Goal: Task Accomplishment & Management: Complete application form

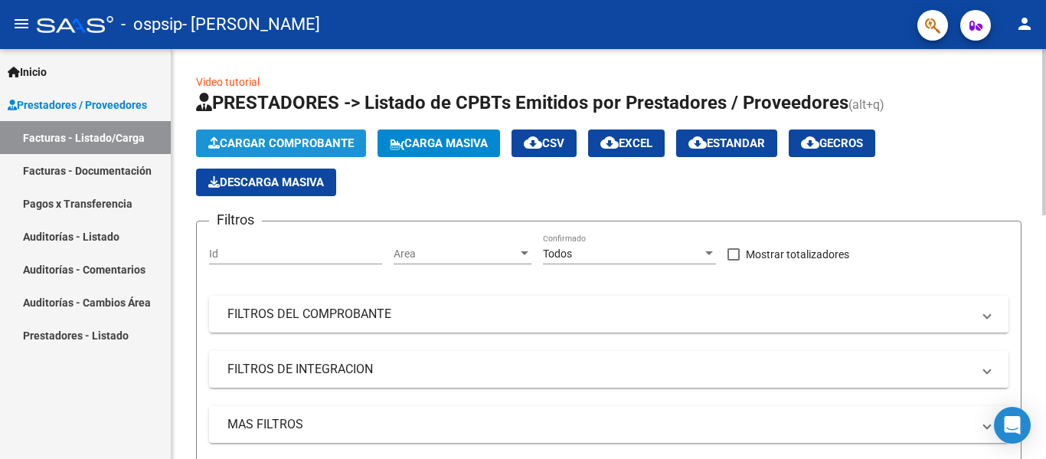
click at [320, 143] on span "Cargar Comprobante" at bounding box center [281, 143] width 146 height 14
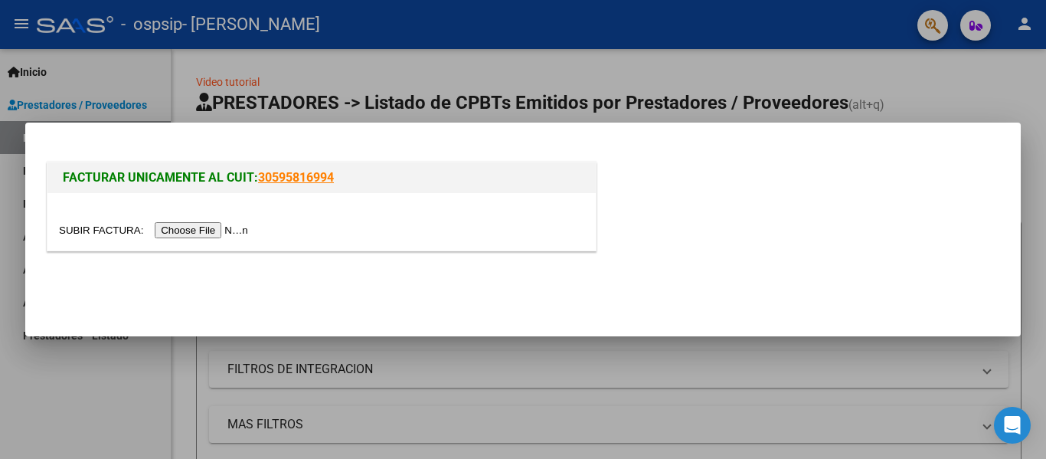
click at [228, 225] on input "file" at bounding box center [156, 230] width 194 height 16
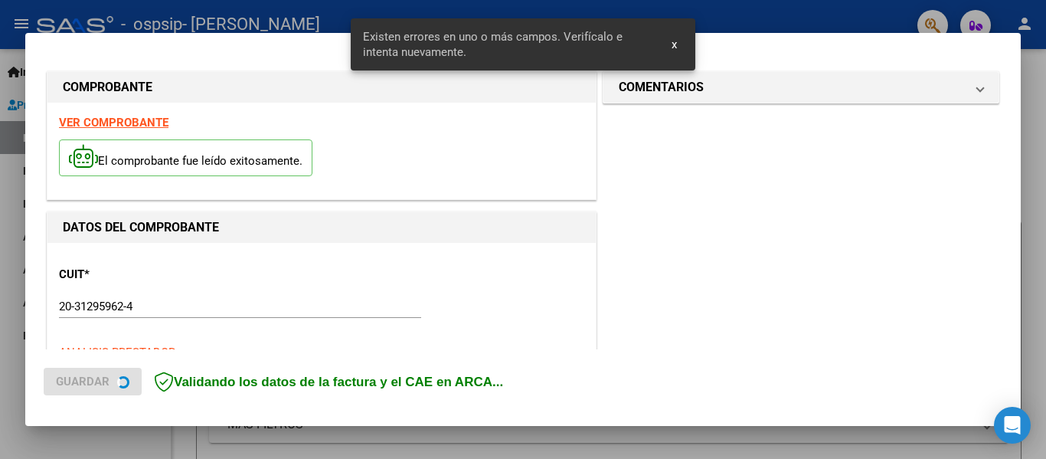
scroll to position [355, 0]
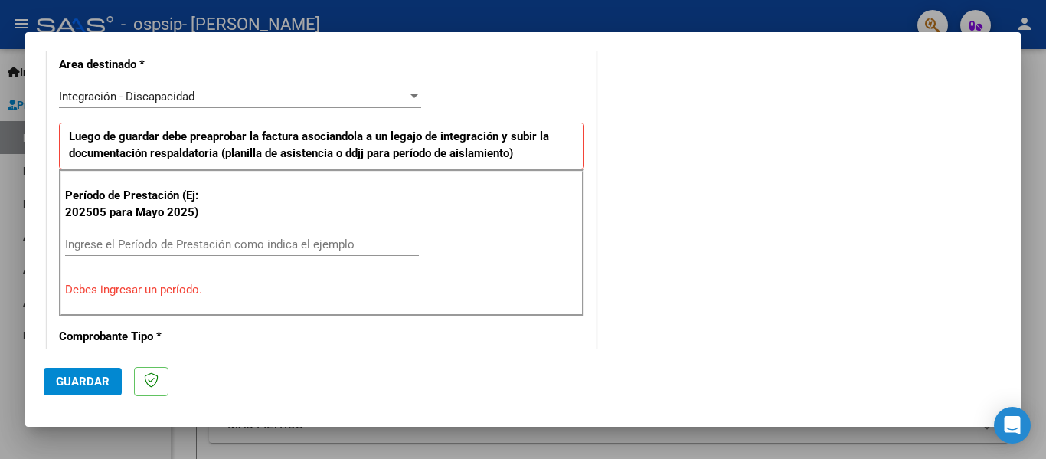
click at [846, 106] on div "COMENTARIOS Comentarios del Prestador / Gerenciador:" at bounding box center [801, 397] width 403 height 1371
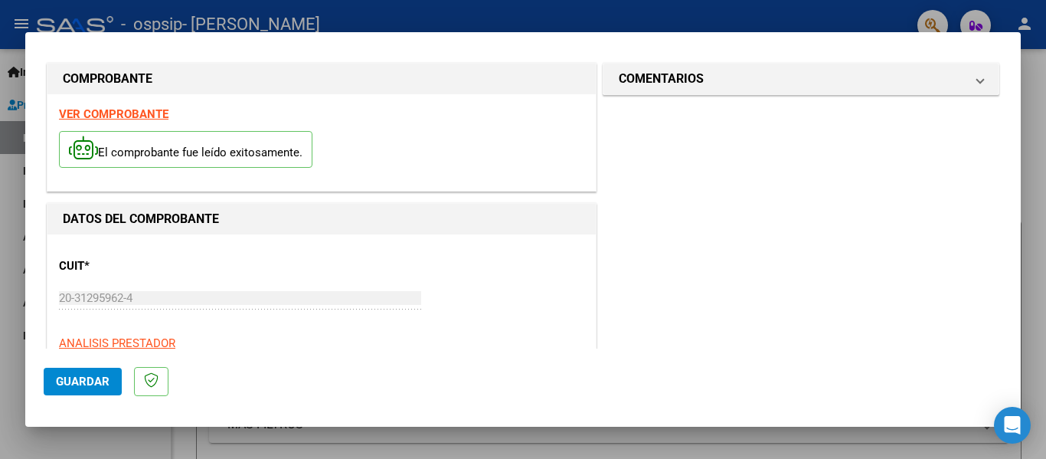
scroll to position [1, 0]
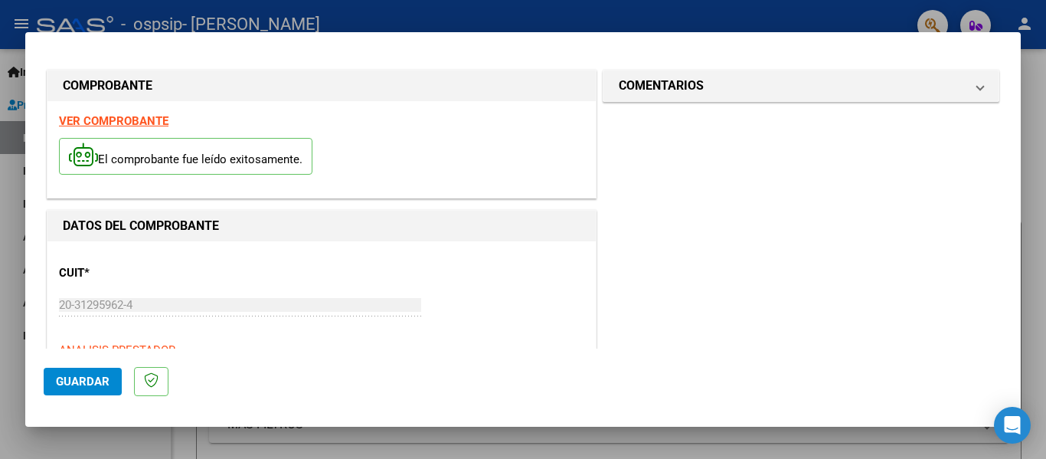
click at [154, 121] on strong "VER COMPROBANTE" at bounding box center [114, 121] width 110 height 14
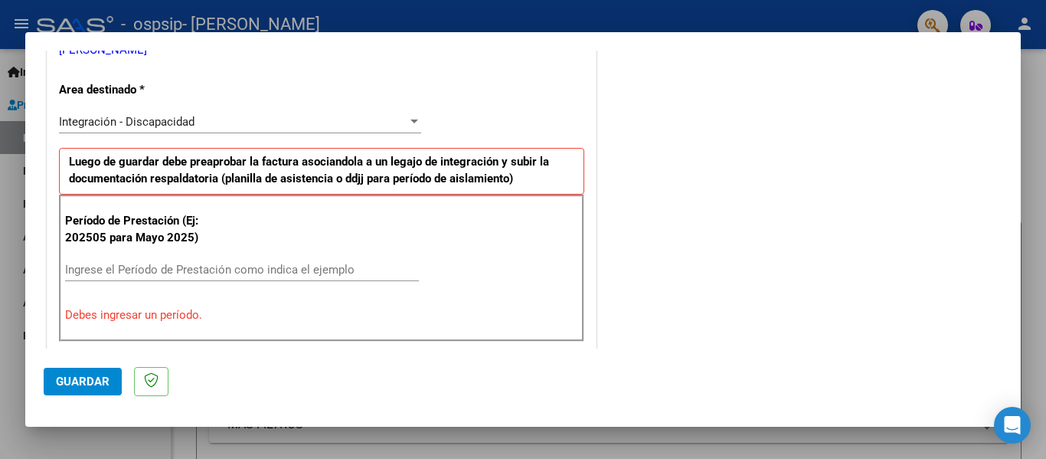
scroll to position [367, 0]
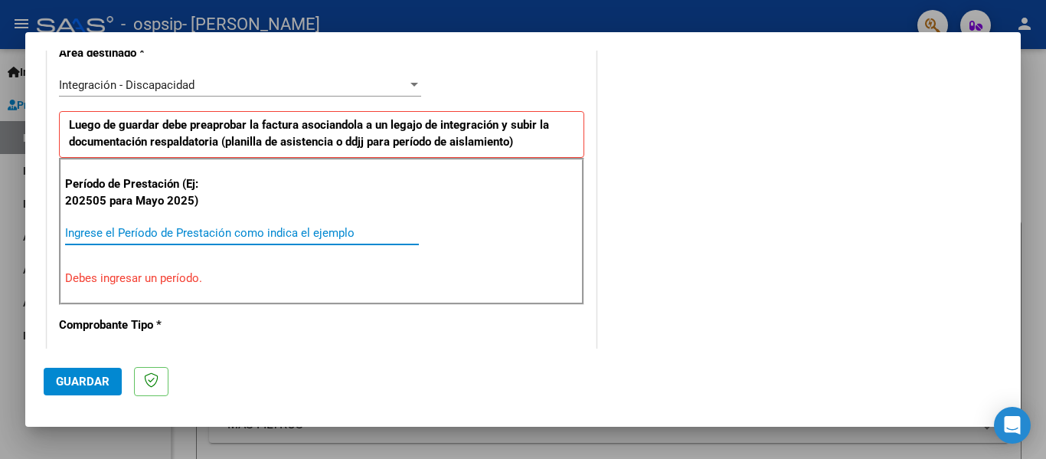
click at [283, 230] on input "Ingrese el Período de Prestación como indica el ejemplo" at bounding box center [242, 233] width 354 height 14
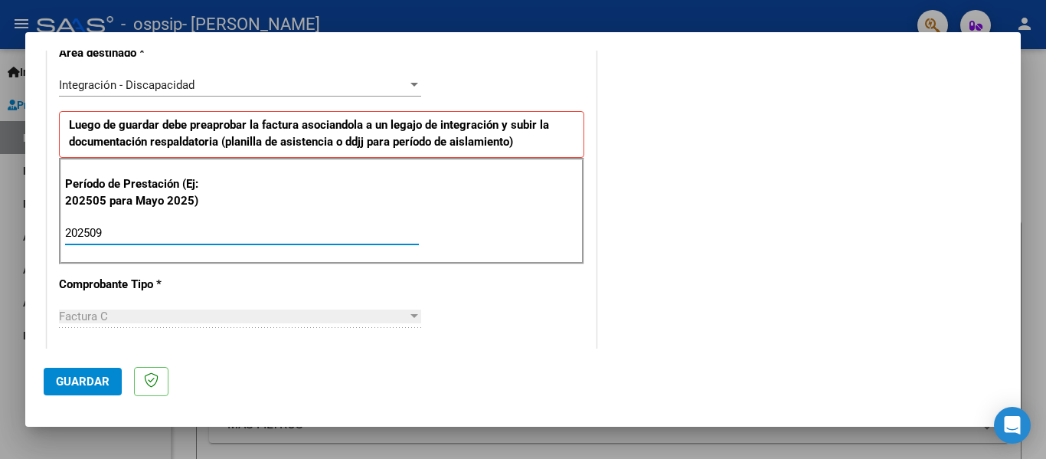
type input "202509"
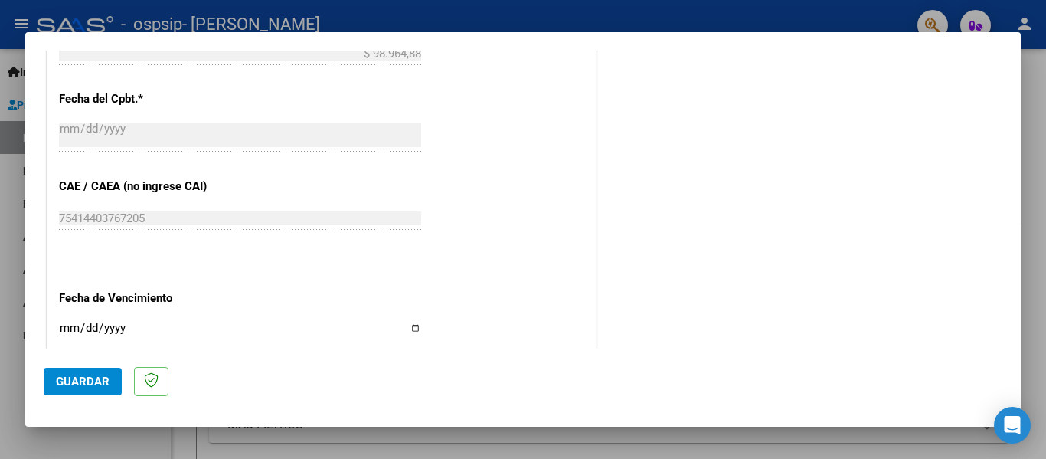
scroll to position [870, 0]
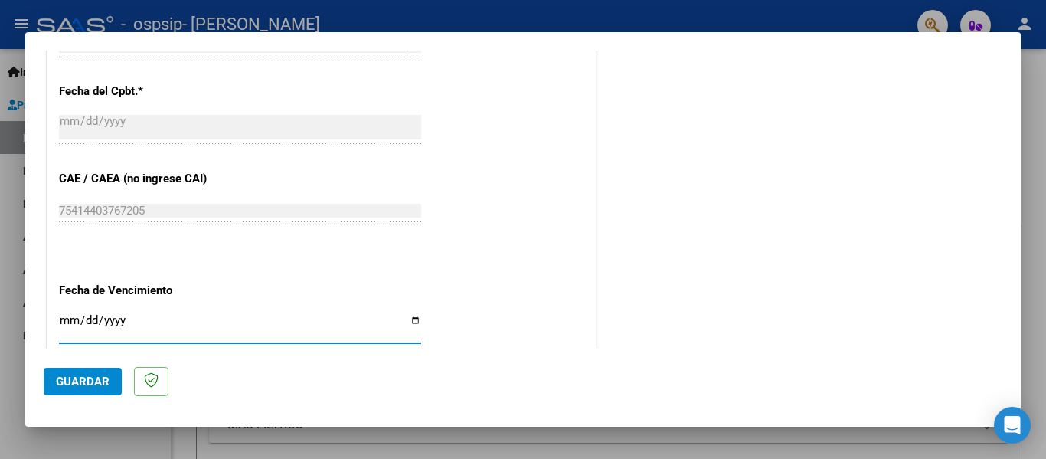
click at [148, 322] on input "Ingresar la fecha" at bounding box center [240, 326] width 362 height 25
click at [412, 320] on input "Ingresar la fecha" at bounding box center [240, 326] width 362 height 25
type input "[DATE]"
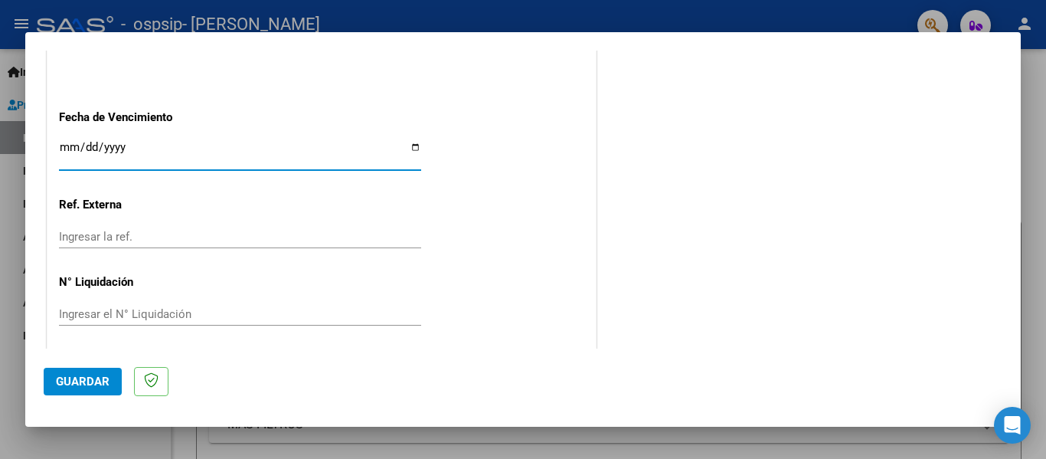
scroll to position [1050, 0]
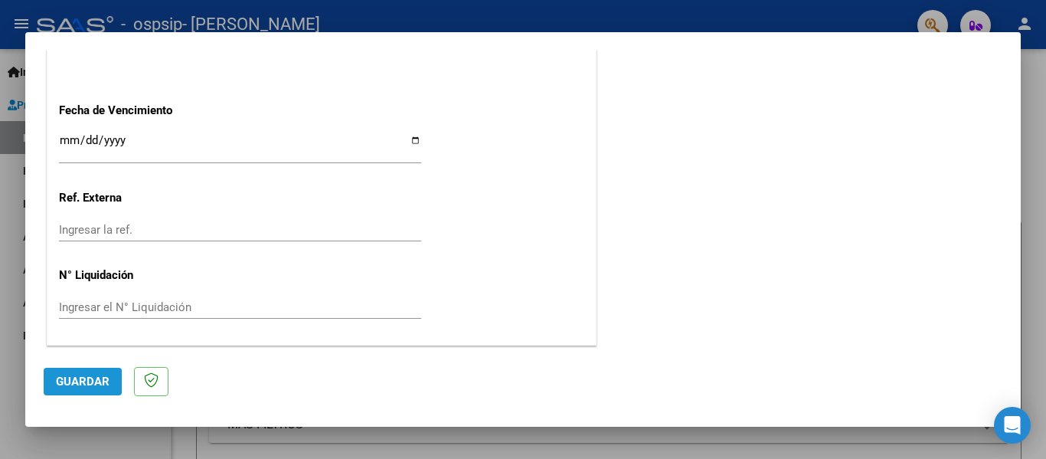
click at [98, 382] on span "Guardar" at bounding box center [83, 382] width 54 height 14
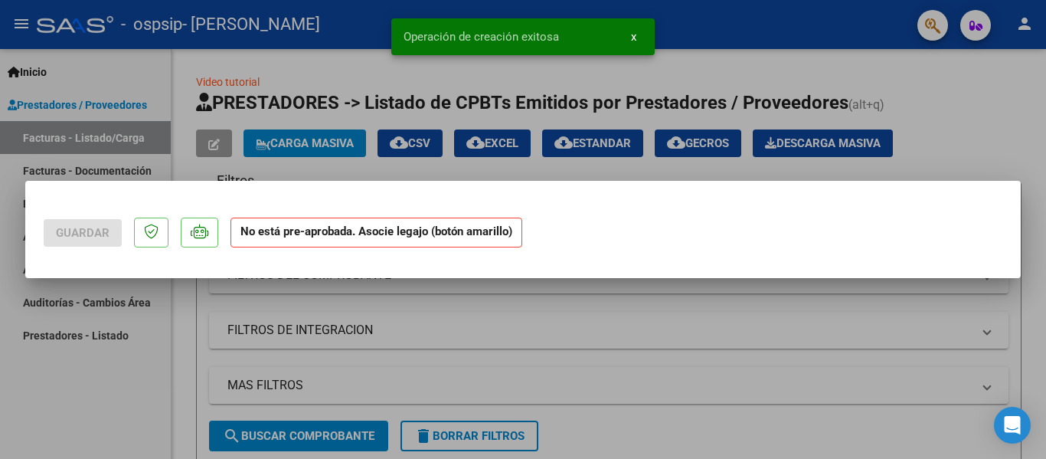
scroll to position [0, 0]
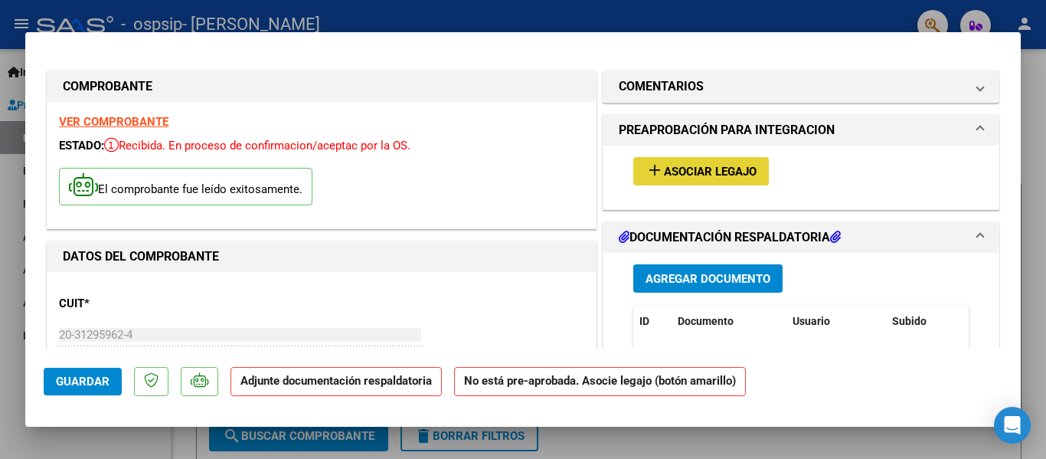
click at [656, 169] on mat-icon "add" at bounding box center [655, 170] width 18 height 18
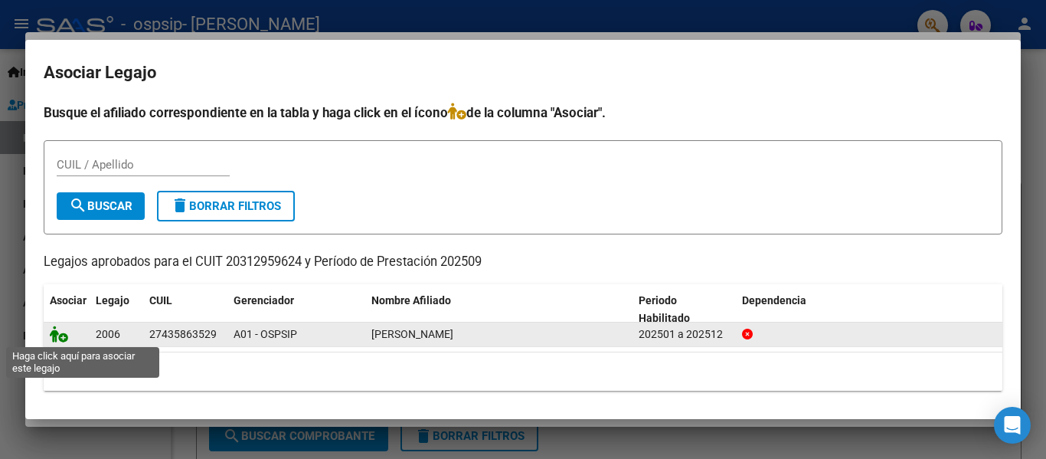
click at [60, 332] on icon at bounding box center [59, 333] width 18 height 17
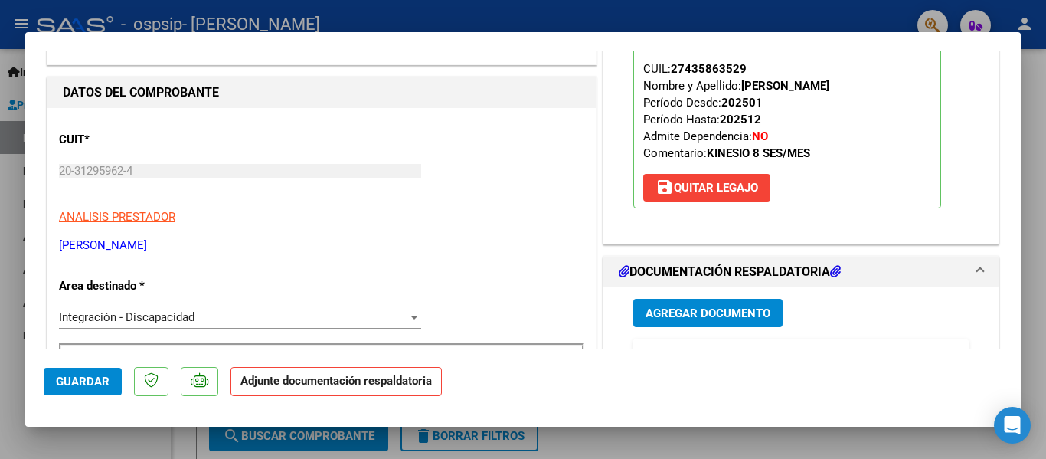
scroll to position [273, 0]
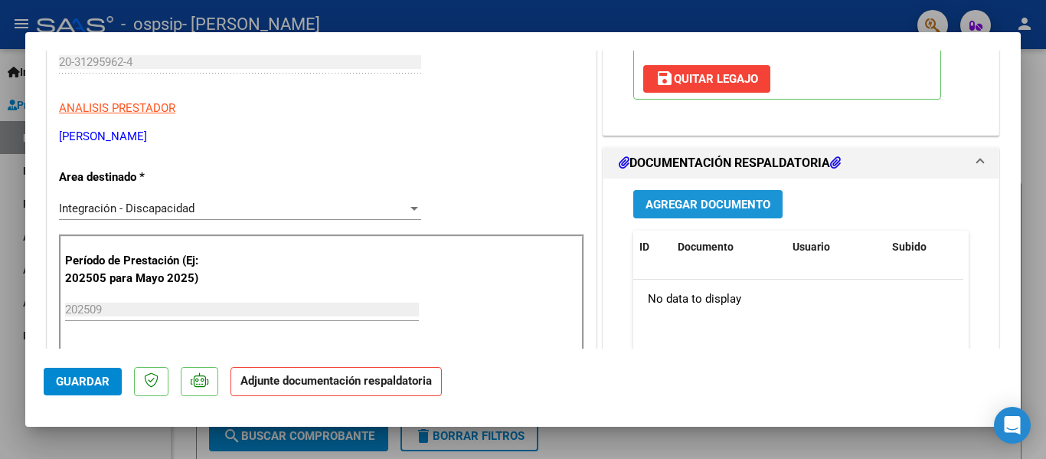
click at [734, 194] on button "Agregar Documento" at bounding box center [707, 204] width 149 height 28
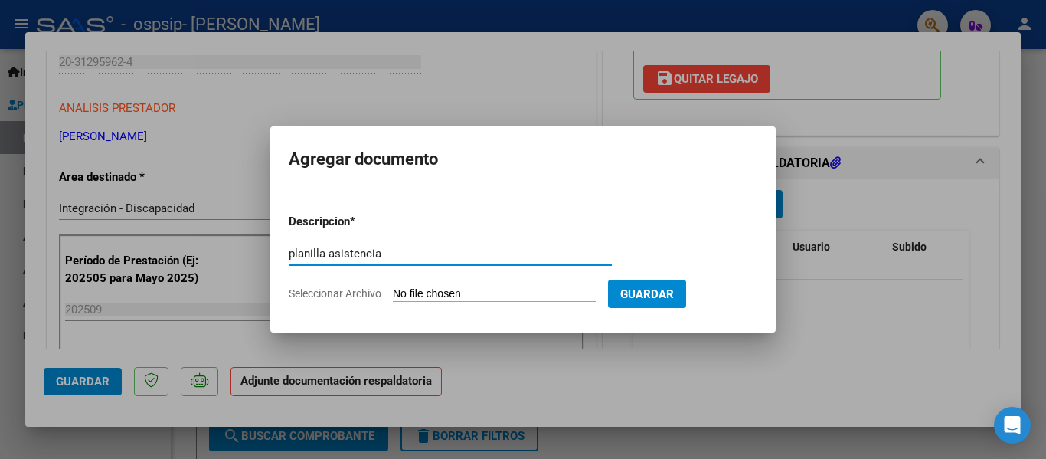
type input "planilla asistencia"
click at [532, 289] on input "Seleccionar Archivo" at bounding box center [494, 294] width 203 height 15
type input "C:\fakepath\asist [PERSON_NAME].pdf"
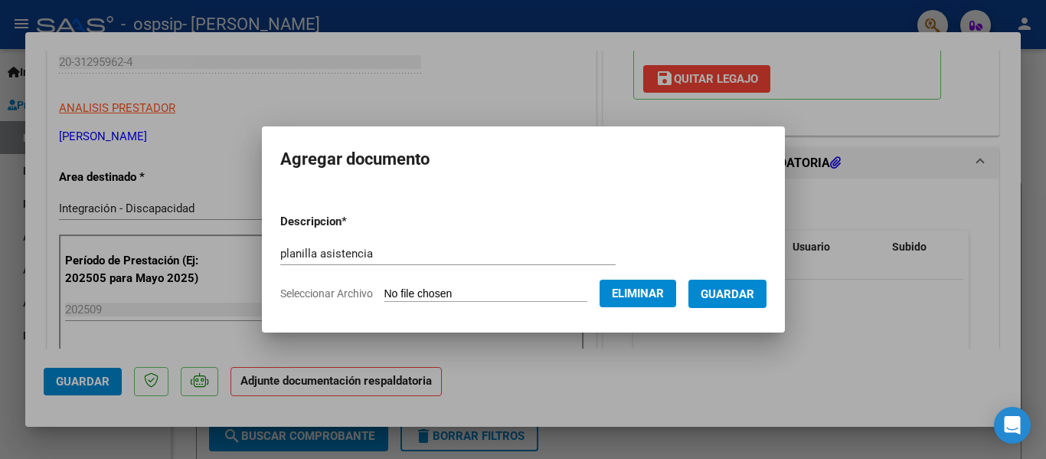
click at [736, 293] on span "Guardar" at bounding box center [728, 294] width 54 height 14
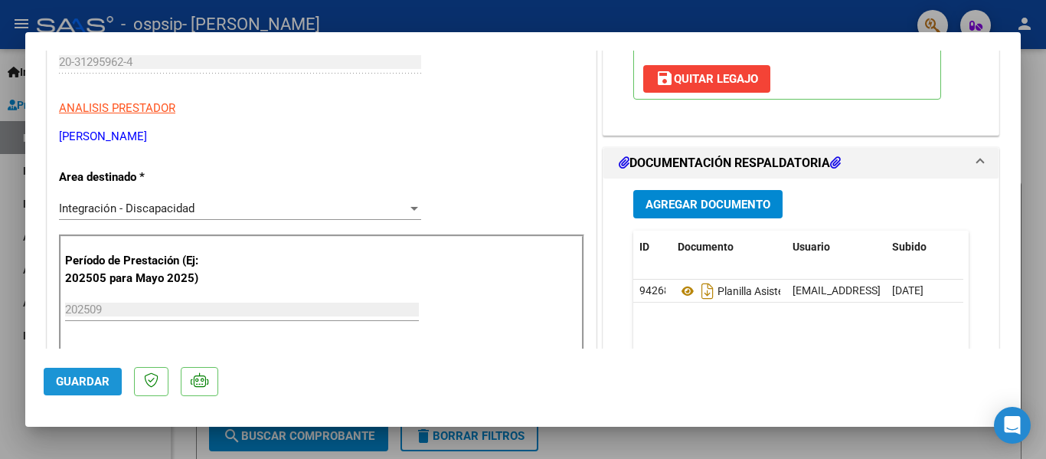
click at [85, 380] on span "Guardar" at bounding box center [83, 382] width 54 height 14
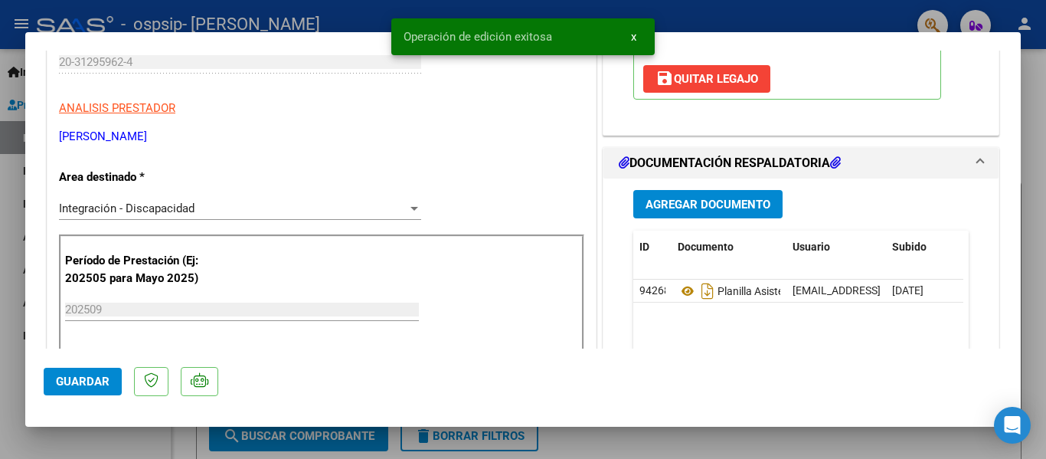
click at [875, 443] on div at bounding box center [523, 229] width 1046 height 459
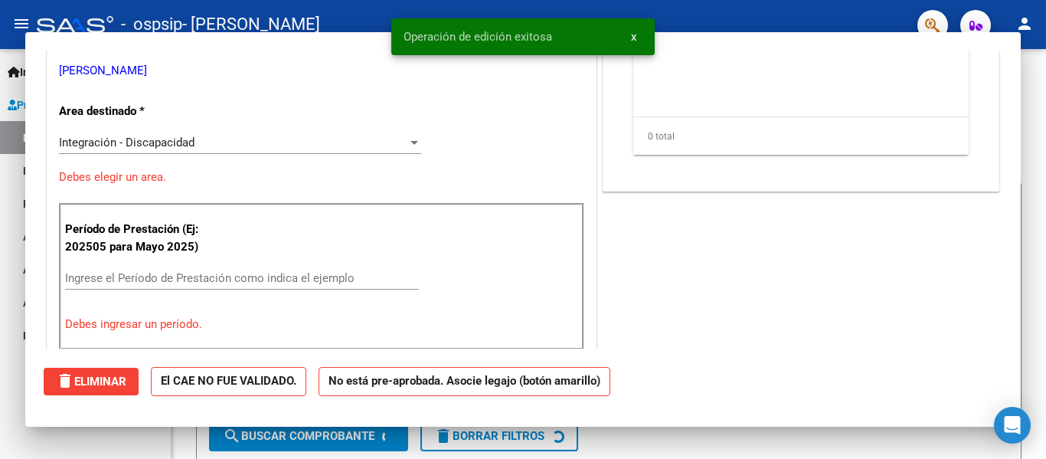
scroll to position [0, 0]
